Goal: Transaction & Acquisition: Obtain resource

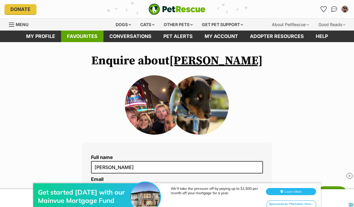
click at [82, 33] on link "Favourites" at bounding box center [82, 37] width 42 height 12
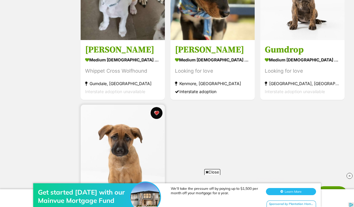
click at [120, 159] on img at bounding box center [123, 147] width 84 height 84
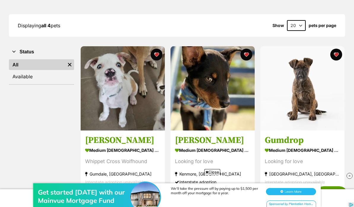
scroll to position [56, 0]
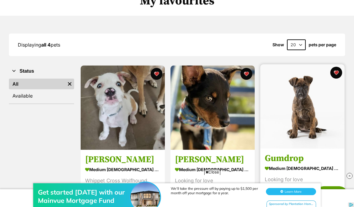
click at [312, 119] on img at bounding box center [303, 106] width 84 height 84
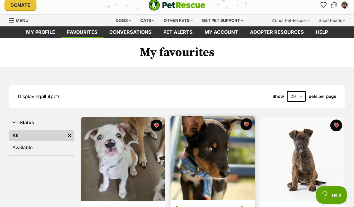
scroll to position [0, 0]
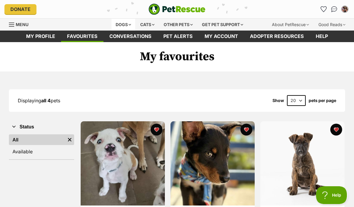
click at [118, 26] on div "Dogs" at bounding box center [124, 25] width 24 height 12
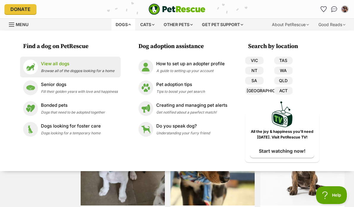
click at [52, 58] on li "View all dogs Browse all of the doggos looking for a home" at bounding box center [70, 67] width 101 height 21
click at [51, 65] on p "View all dogs" at bounding box center [78, 64] width 74 height 7
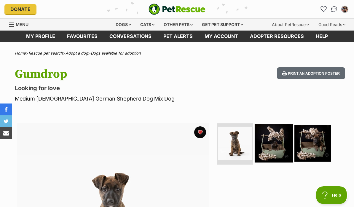
click at [284, 146] on img at bounding box center [274, 143] width 38 height 38
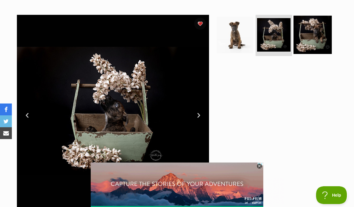
click at [313, 38] on img at bounding box center [313, 34] width 38 height 38
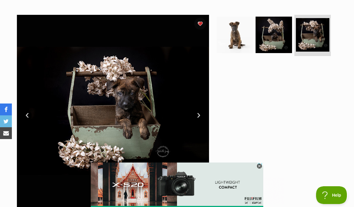
click at [197, 116] on link "Next" at bounding box center [198, 115] width 9 height 9
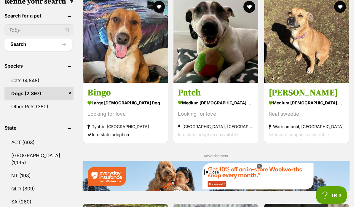
scroll to position [232, 0]
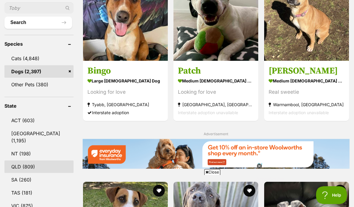
click at [19, 161] on link "QLD (809)" at bounding box center [38, 167] width 69 height 12
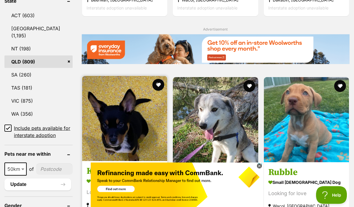
scroll to position [342, 0]
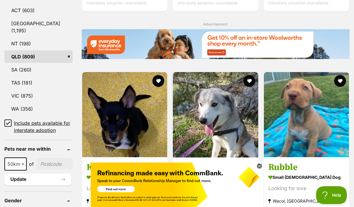
click at [22, 158] on span at bounding box center [23, 164] width 6 height 13
select select "25"
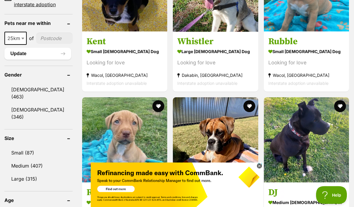
scroll to position [477, 0]
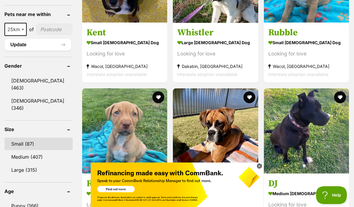
click at [33, 138] on link "Small (87)" at bounding box center [38, 144] width 68 height 12
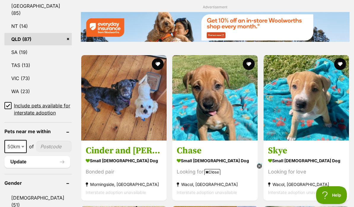
scroll to position [365, 0]
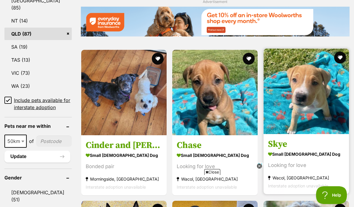
click at [295, 93] on img at bounding box center [306, 91] width 85 height 85
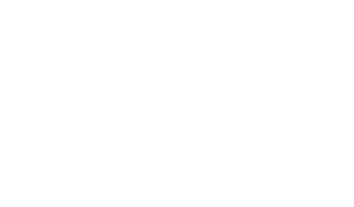
scroll to position [391, 0]
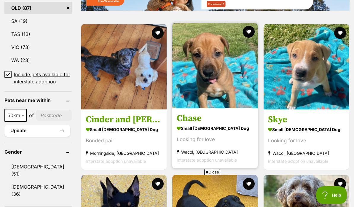
click at [201, 41] on img at bounding box center [214, 65] width 85 height 85
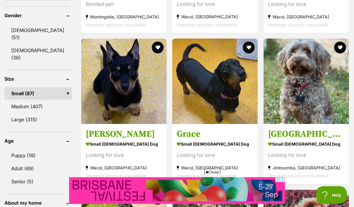
scroll to position [536, 0]
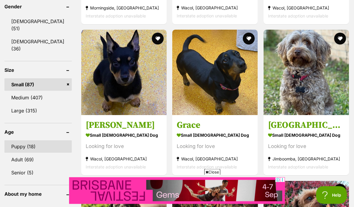
click at [21, 141] on link "Puppy (18)" at bounding box center [37, 147] width 67 height 12
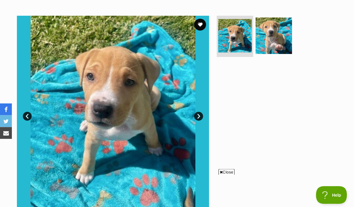
scroll to position [108, 0]
click at [199, 118] on link "Next" at bounding box center [198, 116] width 9 height 9
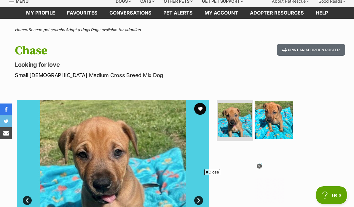
click at [268, 121] on img at bounding box center [274, 120] width 38 height 38
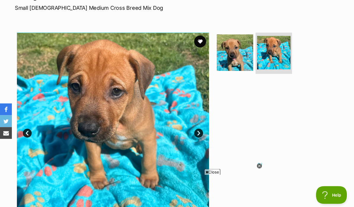
scroll to position [74, 0]
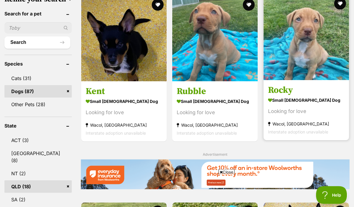
scroll to position [212, 0]
click at [284, 60] on img at bounding box center [306, 37] width 85 height 85
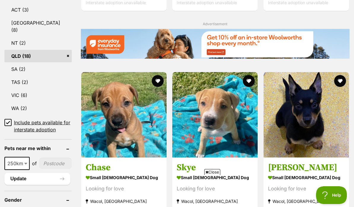
scroll to position [0, 0]
click at [21, 168] on span "250km" at bounding box center [17, 163] width 24 height 8
select select "25"
click at [40, 169] on input"] "postcode" at bounding box center [54, 163] width 36 height 11
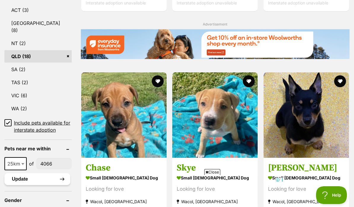
type input"] "4066"
click at [21, 185] on button "Update" at bounding box center [37, 179] width 66 height 12
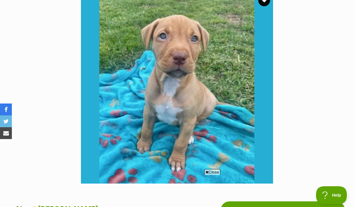
scroll to position [120, 0]
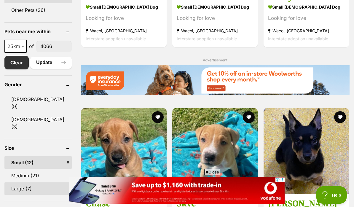
scroll to position [307, 0]
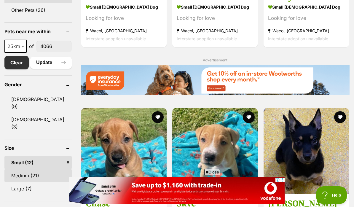
drag, startPoint x: 18, startPoint y: 171, endPoint x: 18, endPoint y: 145, distance: 25.8
click at [18, 171] on link "Medium (21)" at bounding box center [37, 175] width 67 height 12
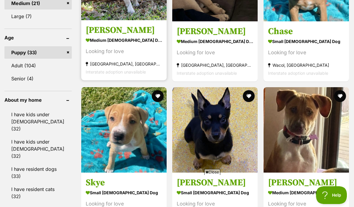
scroll to position [485, 0]
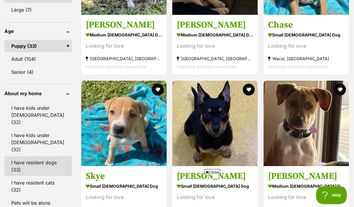
click at [34, 156] on link "I have resident dogs (33)" at bounding box center [37, 166] width 67 height 20
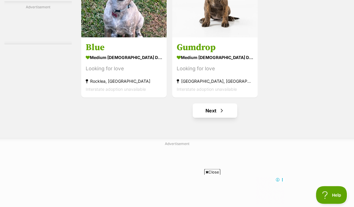
scroll to position [1219, 0]
click at [214, 118] on link "Next" at bounding box center [215, 111] width 45 height 14
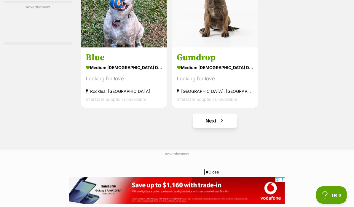
scroll to position [1209, 0]
click at [210, 128] on link "Next" at bounding box center [215, 121] width 45 height 14
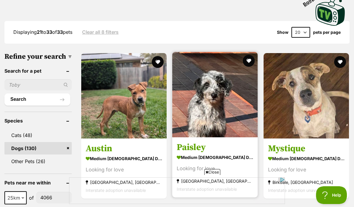
scroll to position [153, 0]
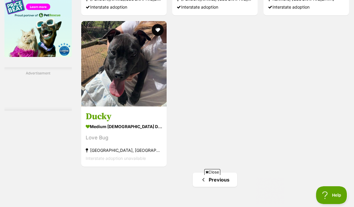
scroll to position [873, 0]
